Goal: Communication & Community: Answer question/provide support

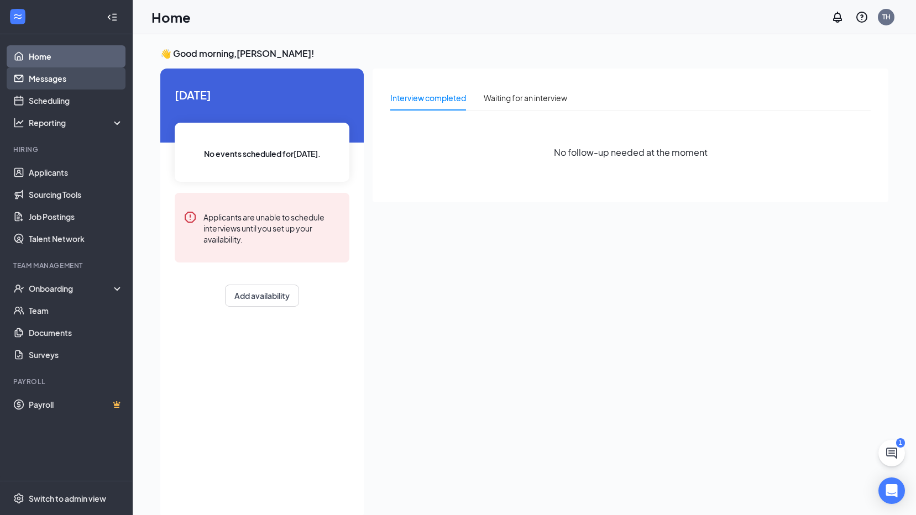
click at [65, 76] on link "Messages" at bounding box center [76, 78] width 95 height 22
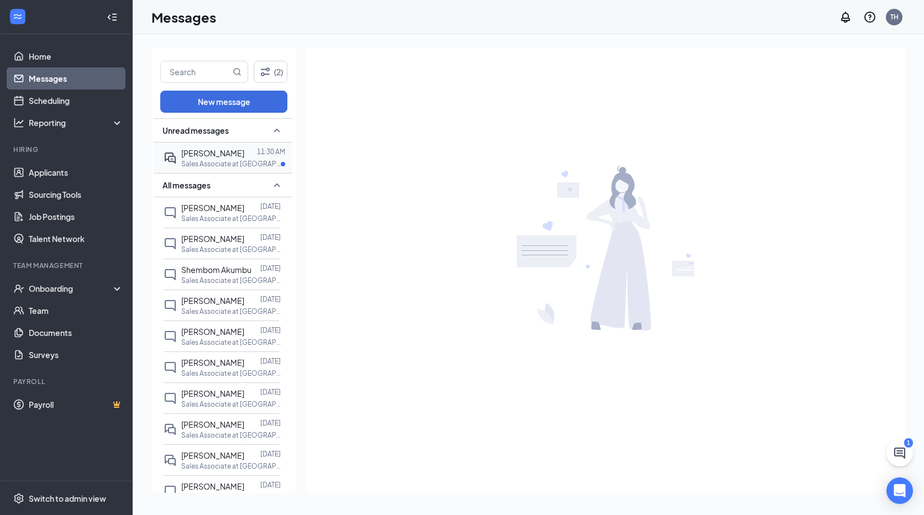
click at [240, 170] on div "[PERSON_NAME] 11:30 AM Sales Associate at [GEOGRAPHIC_DATA]" at bounding box center [222, 158] width 116 height 30
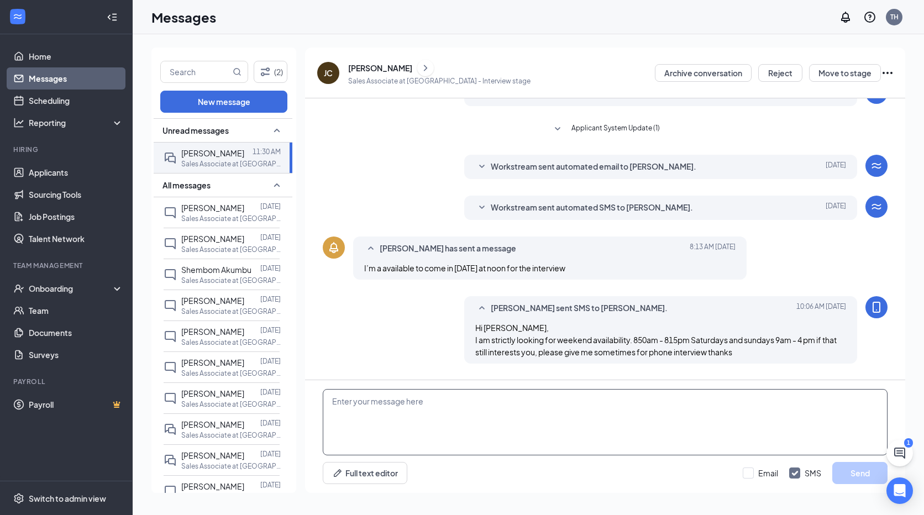
scroll to position [109, 0]
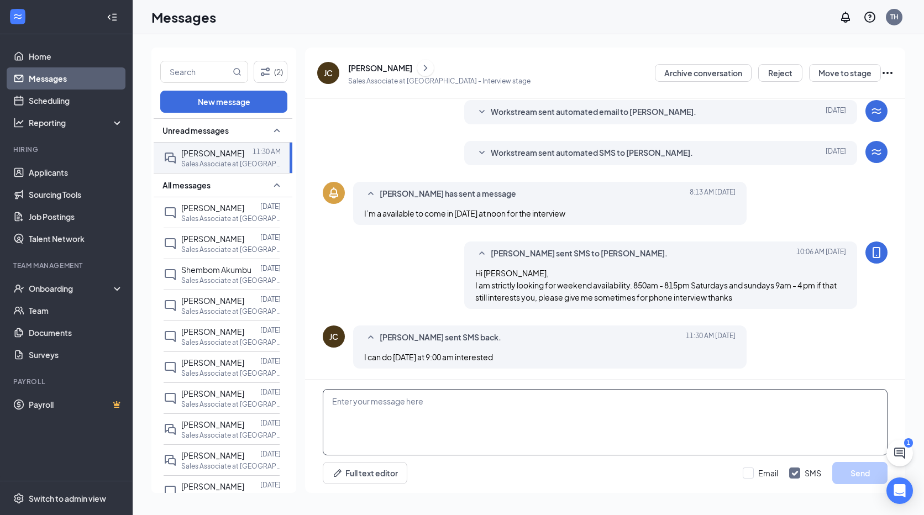
click at [478, 414] on textarea at bounding box center [605, 422] width 565 height 66
click at [489, 416] on textarea at bounding box center [605, 422] width 565 height 66
click at [408, 336] on span "[PERSON_NAME] sent SMS back." at bounding box center [441, 337] width 122 height 13
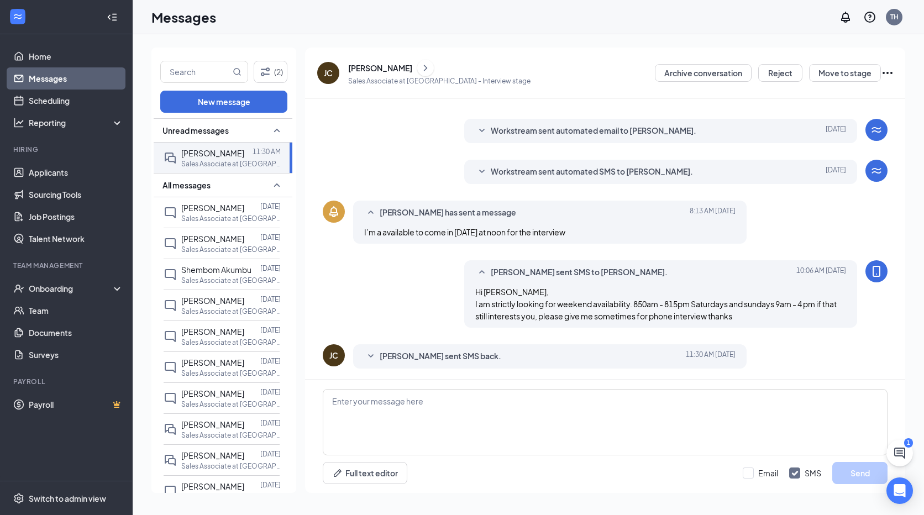
scroll to position [90, 0]
click at [429, 420] on textarea at bounding box center [605, 422] width 565 height 66
click at [414, 352] on span "[PERSON_NAME] sent SMS back." at bounding box center [441, 356] width 122 height 13
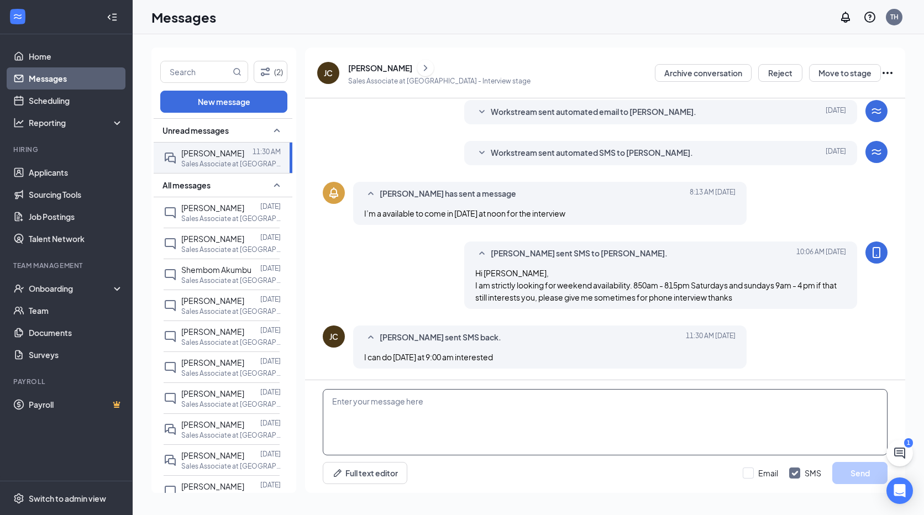
click at [410, 430] on textarea at bounding box center [605, 422] width 565 height 66
type textarea "I"
drag, startPoint x: 404, startPoint y: 406, endPoint x: 405, endPoint y: 421, distance: 15.0
click at [405, 421] on textarea "Thanks for the interest" at bounding box center [605, 422] width 565 height 66
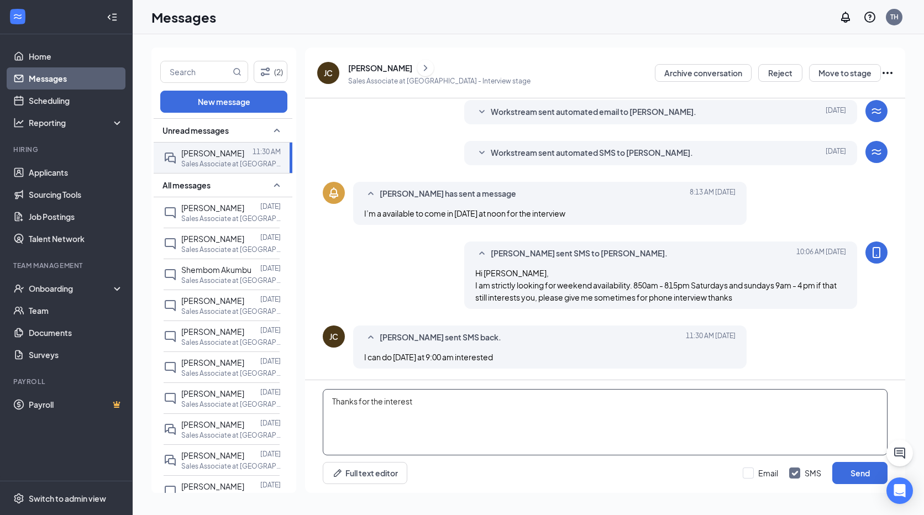
drag, startPoint x: 439, startPoint y: 394, endPoint x: 436, endPoint y: 399, distance: 5.7
click at [436, 399] on textarea "Thanks for the interest" at bounding box center [605, 422] width 565 height 66
click at [545, 401] on textarea "Thanks for the interest, but I need both days covered." at bounding box center [605, 422] width 565 height 66
type textarea "Thanks for the interest, but I need both days covered. Thank you"
click at [852, 470] on button "Send" at bounding box center [860, 473] width 55 height 22
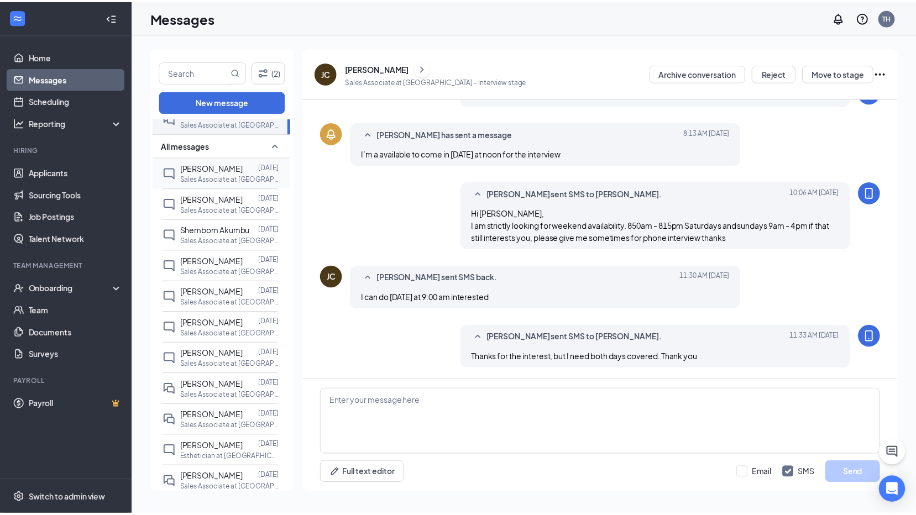
scroll to position [0, 0]
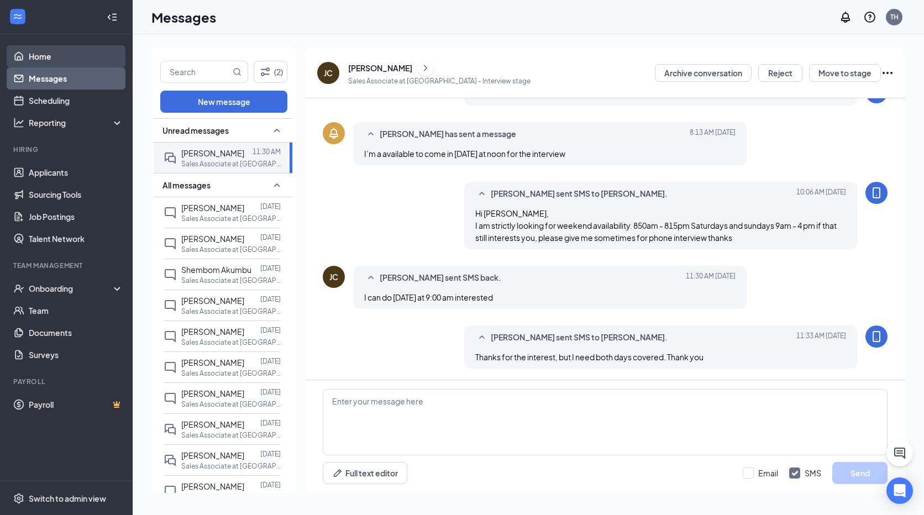
click at [75, 56] on link "Home" at bounding box center [76, 56] width 95 height 22
